Goal: Task Accomplishment & Management: Manage account settings

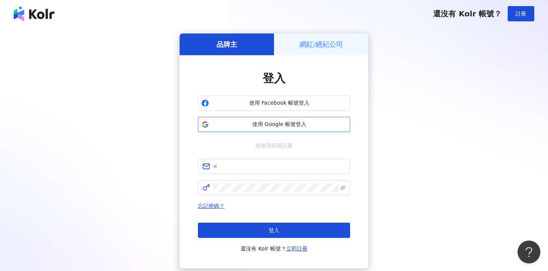
click at [294, 125] on span "使用 Google 帳號登入" at bounding box center [279, 125] width 135 height 8
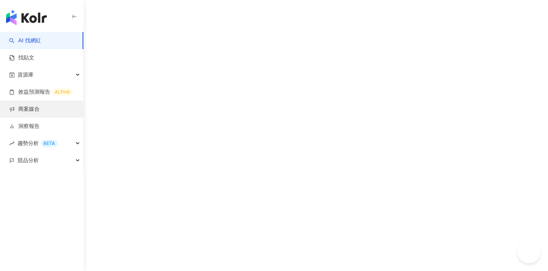
drag, startPoint x: 0, startPoint y: 0, endPoint x: 22, endPoint y: 115, distance: 116.6
click at [22, 113] on link "商案媒合" at bounding box center [24, 109] width 30 height 8
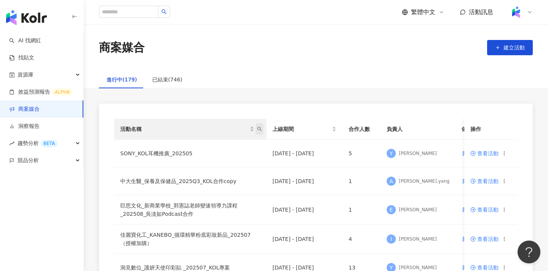
click at [261, 129] on icon "search" at bounding box center [259, 129] width 5 height 5
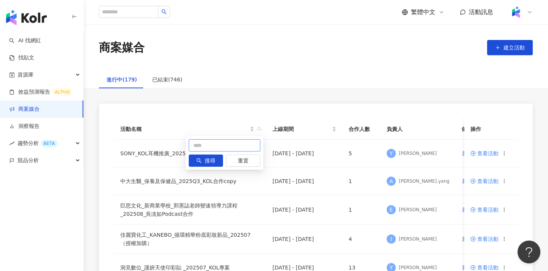
click at [236, 143] on input "text" at bounding box center [225, 145] width 72 height 12
type input "**"
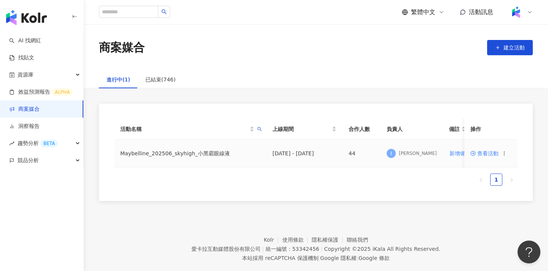
click at [476, 153] on span at bounding box center [473, 153] width 7 height 6
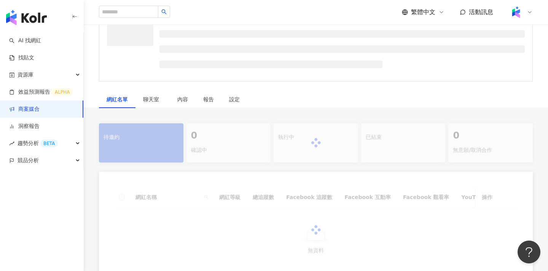
scroll to position [122, 0]
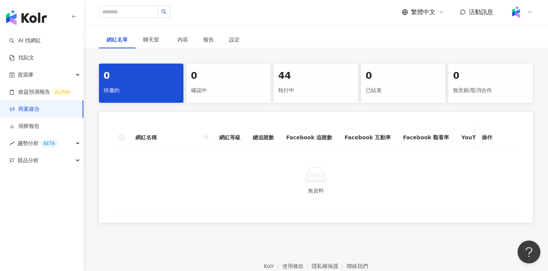
click at [300, 85] on div "執行中" at bounding box center [315, 90] width 75 height 13
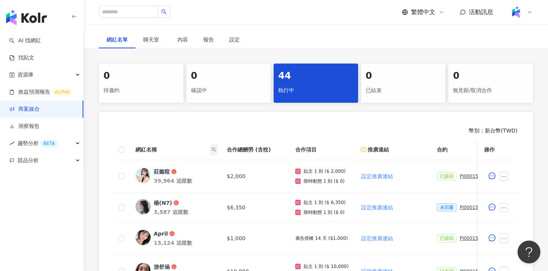
click at [211, 150] on span at bounding box center [214, 149] width 8 height 11
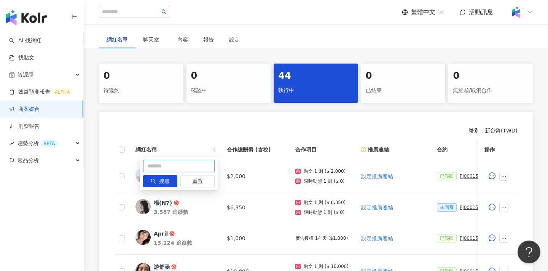
click at [209, 165] on input "text" at bounding box center [179, 166] width 72 height 12
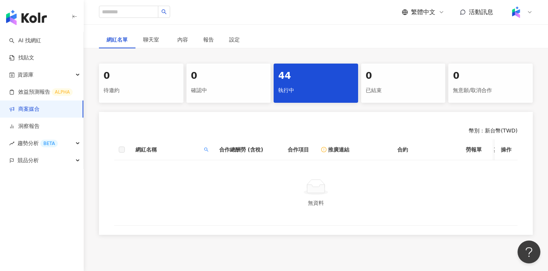
click at [214, 149] on th "合作總酬勞 (含稅)" at bounding box center [247, 149] width 68 height 21
click at [208, 149] on icon "search" at bounding box center [206, 149] width 5 height 5
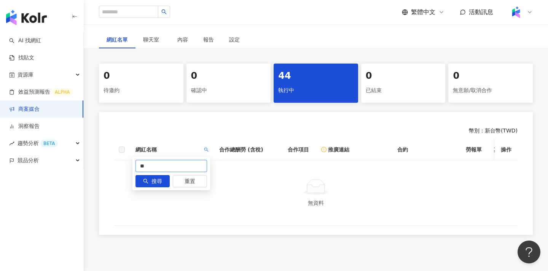
click at [198, 160] on input "**" at bounding box center [171, 166] width 72 height 12
type input "**"
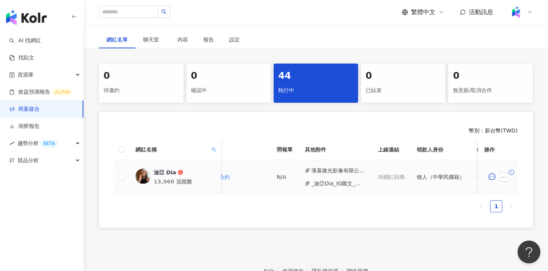
scroll to position [0, 238]
